Goal: Task Accomplishment & Management: Manage account settings

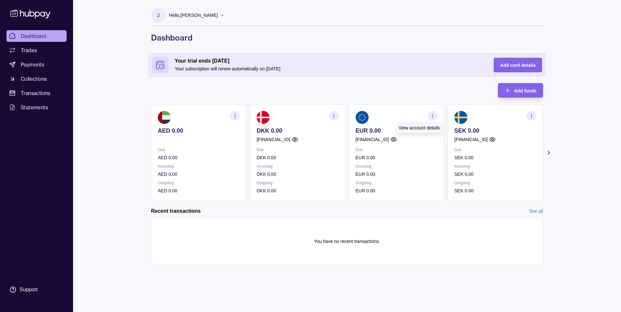
click at [397, 139] on icon "button" at bounding box center [393, 139] width 6 height 6
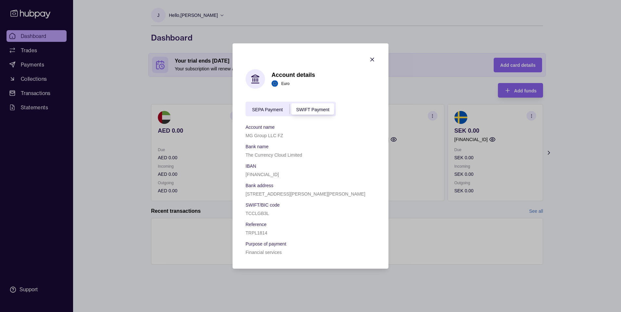
click at [371, 58] on icon "button" at bounding box center [371, 59] width 3 height 3
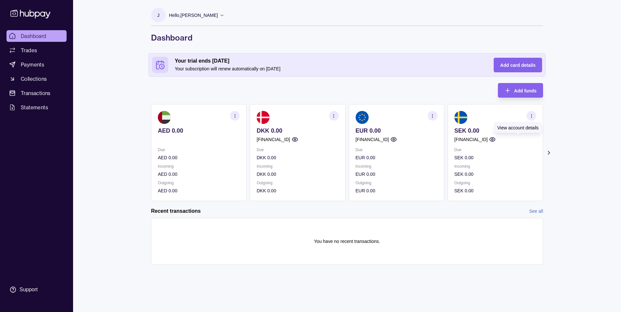
click at [493, 139] on circle "button" at bounding box center [492, 140] width 2 height 2
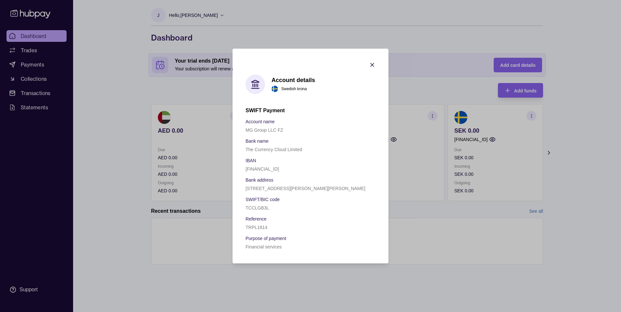
click at [371, 65] on icon "button" at bounding box center [372, 65] width 6 height 6
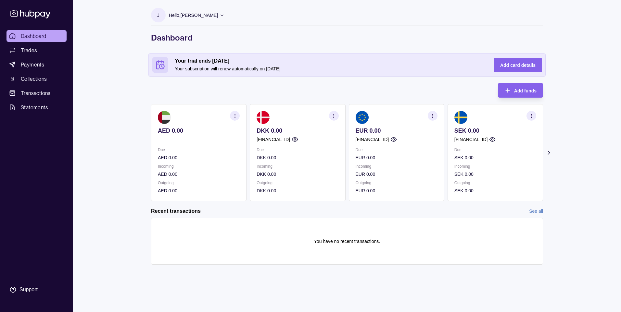
click at [194, 66] on p "Your subscription will renew automatically on 17 Aug 2025" at bounding box center [328, 68] width 306 height 7
click at [194, 61] on h2 "Your trial ends [DATE]" at bounding box center [328, 60] width 306 height 7
click at [277, 61] on h2 "Your trial ends [DATE]" at bounding box center [328, 60] width 306 height 7
click at [521, 65] on span "Add card details" at bounding box center [517, 65] width 35 height 5
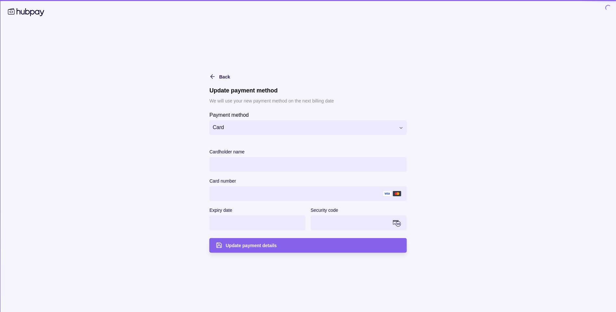
type input "**********"
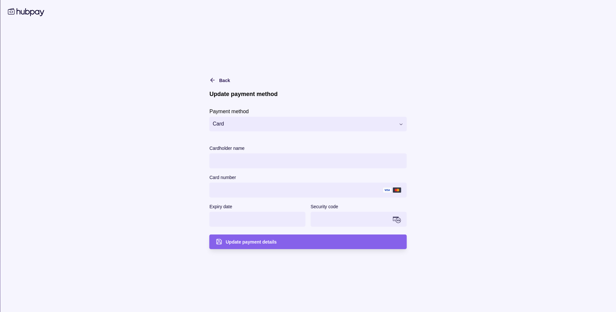
click at [24, 12] on icon at bounding box center [25, 11] width 39 height 11
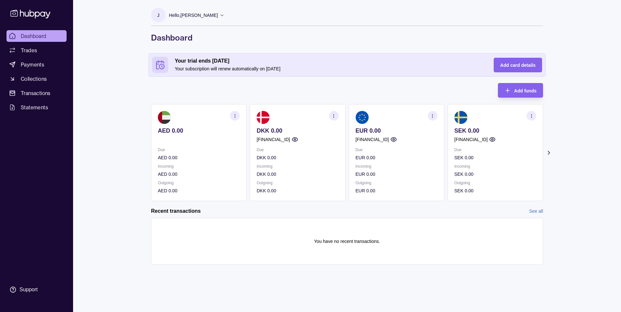
click at [536, 212] on link "See all" at bounding box center [536, 211] width 14 height 7
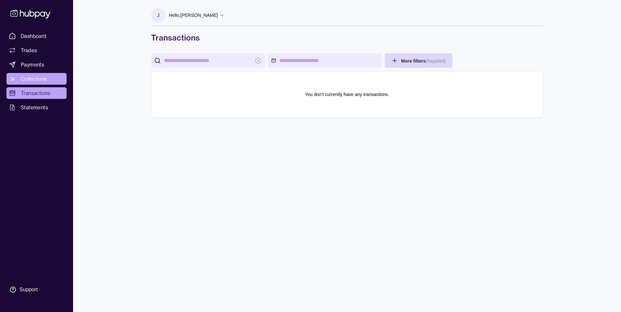
click at [34, 78] on span "Collections" at bounding box center [34, 79] width 26 height 8
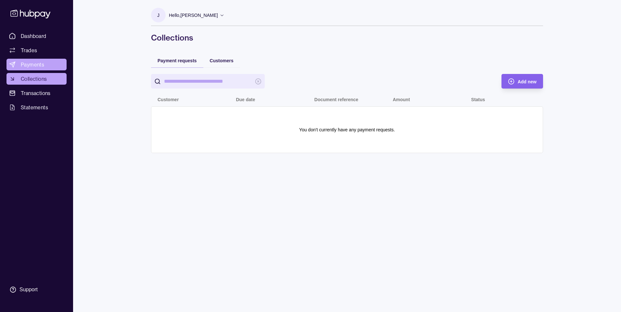
click at [33, 66] on span "Payments" at bounding box center [32, 65] width 23 height 8
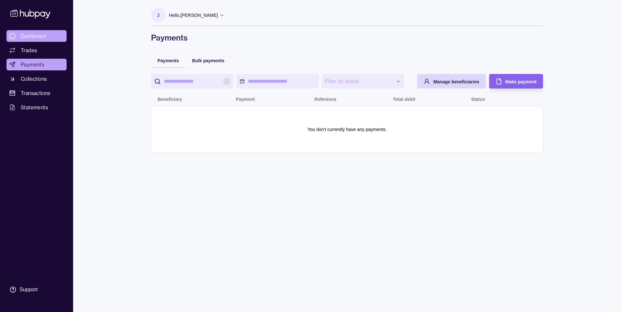
click at [29, 33] on span "Dashboard" at bounding box center [34, 36] width 26 height 8
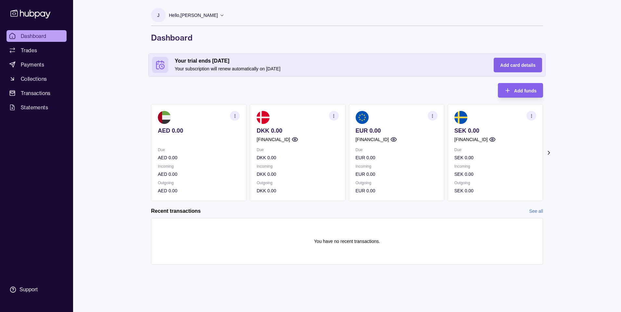
click at [517, 63] on span "Add card details" at bounding box center [517, 65] width 35 height 5
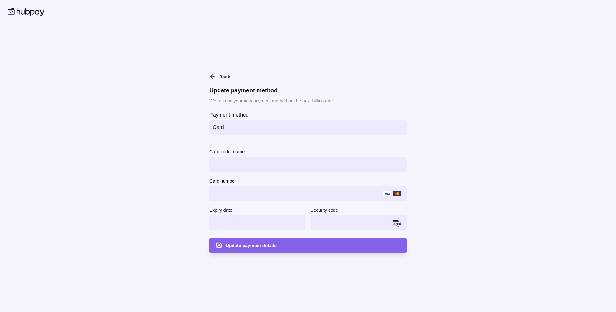
click at [238, 126] on html "**********" at bounding box center [308, 156] width 616 height 312
click at [263, 247] on span "Update payment details" at bounding box center [251, 245] width 51 height 5
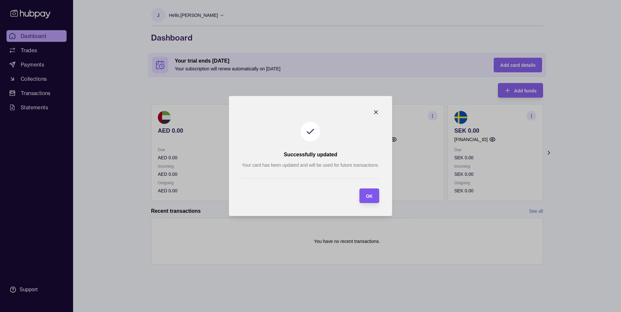
click at [371, 199] on span "OK" at bounding box center [368, 196] width 7 height 5
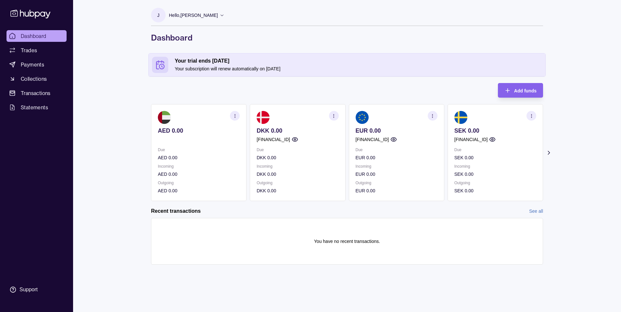
click at [432, 116] on circle "button" at bounding box center [432, 116] width 0 height 0
click at [381, 148] on link "Download account details" at bounding box center [393, 148] width 52 height 7
click at [433, 116] on icon "button" at bounding box center [432, 116] width 5 height 5
click at [405, 149] on link "Download account details" at bounding box center [393, 148] width 52 height 7
click at [336, 118] on section "button" at bounding box center [334, 116] width 10 height 10
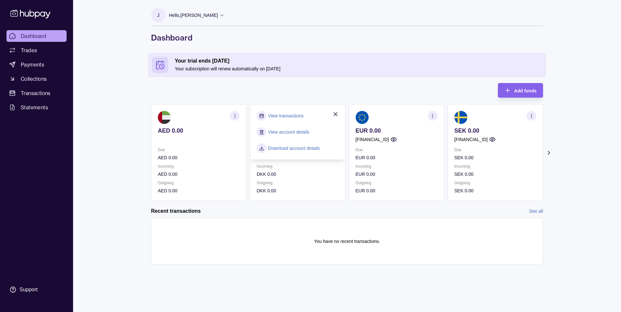
click at [313, 147] on link "Download account details" at bounding box center [294, 148] width 52 height 7
click at [532, 117] on icon "button" at bounding box center [531, 116] width 5 height 5
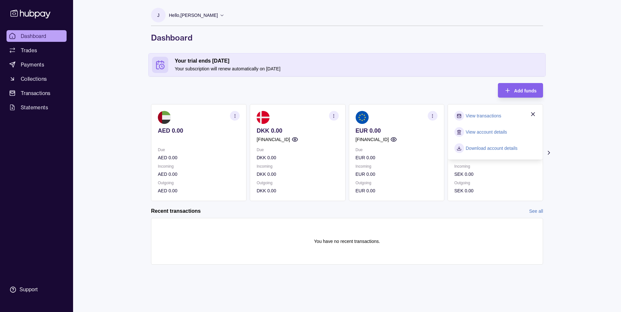
click at [498, 149] on link "Download account details" at bounding box center [491, 148] width 52 height 7
click at [549, 153] on icon at bounding box center [548, 153] width 6 height 6
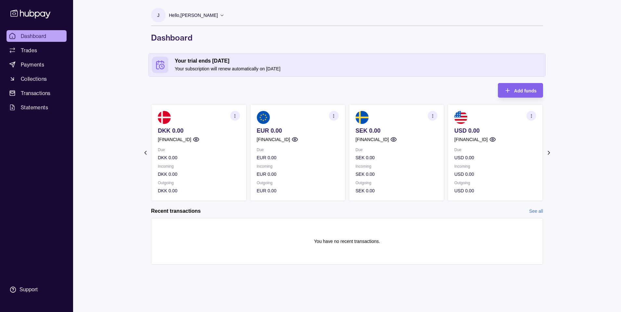
click at [531, 115] on icon "button" at bounding box center [531, 116] width 5 height 5
click at [490, 148] on link "Download account details" at bounding box center [491, 148] width 52 height 7
click at [394, 139] on circle "button" at bounding box center [394, 140] width 2 height 2
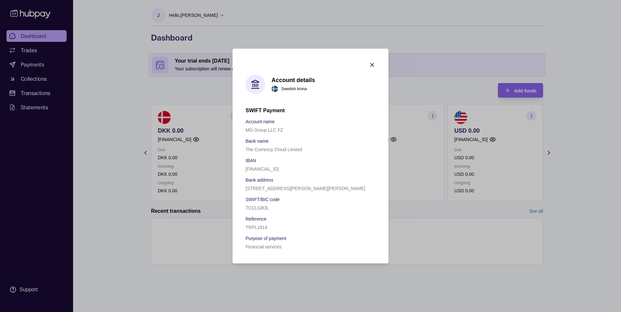
click at [372, 65] on icon "button" at bounding box center [371, 64] width 3 height 3
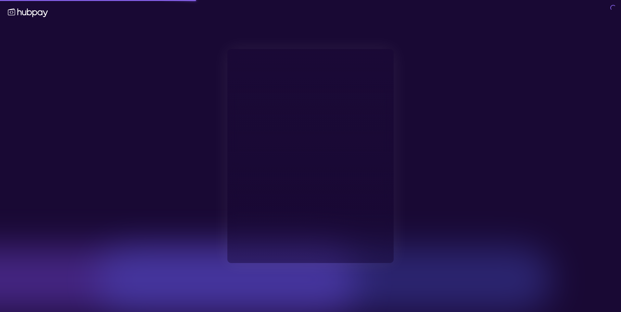
type input "**********"
